Goal: Transaction & Acquisition: Purchase product/service

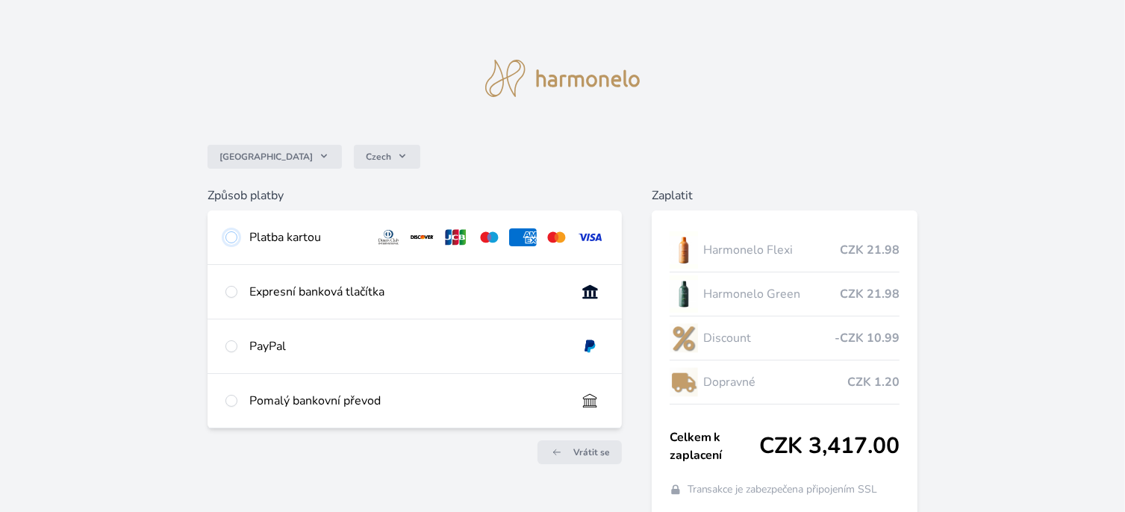
click at [231, 235] on input "radio" at bounding box center [231, 237] width 12 height 12
radio input "true"
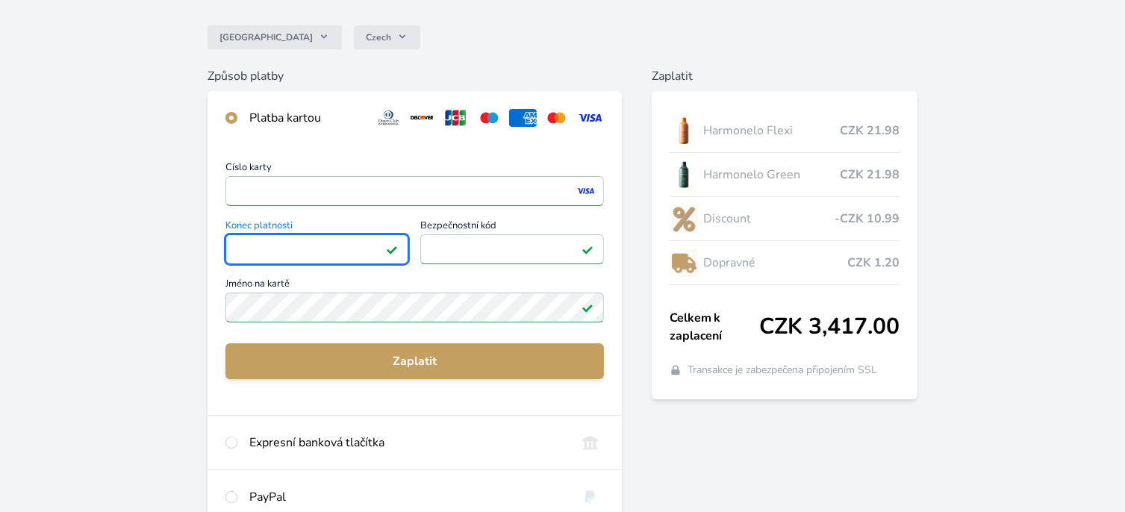
scroll to position [149, 0]
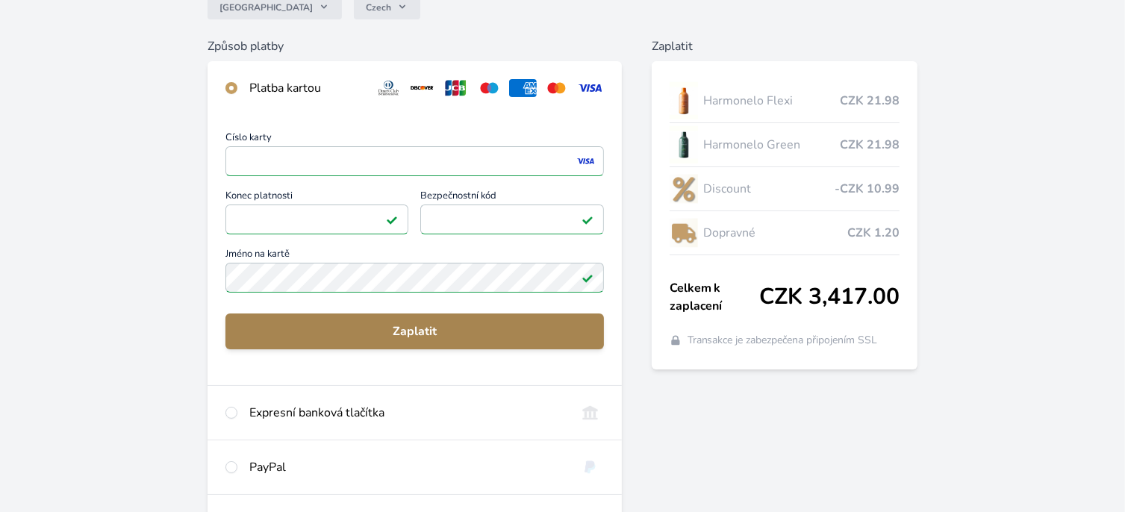
click at [421, 325] on span "Zaplatit" at bounding box center [414, 331] width 355 height 18
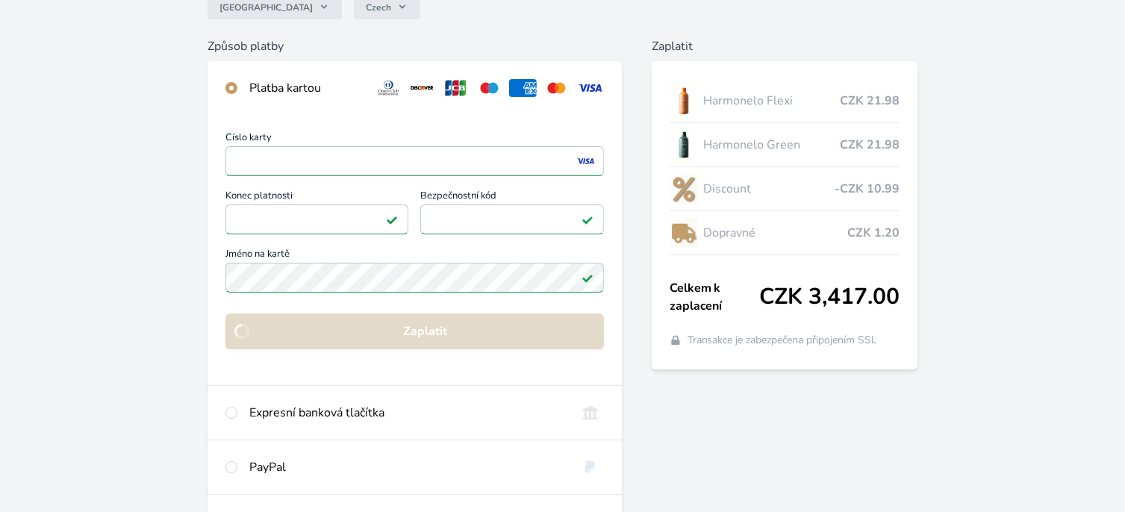
scroll to position [137, 0]
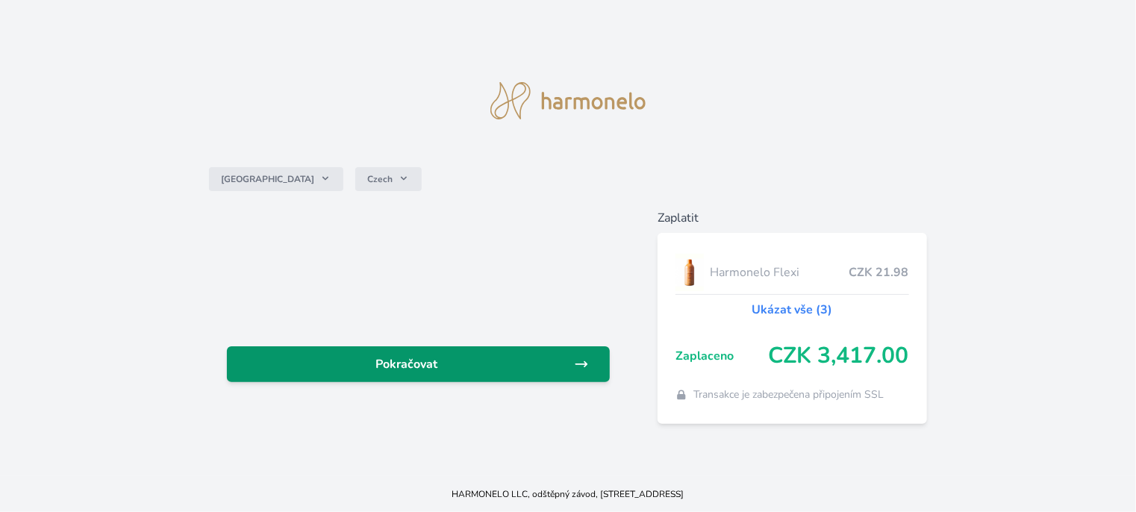
click at [431, 358] on span "Pokračovat" at bounding box center [406, 364] width 335 height 18
